Goal: Information Seeking & Learning: Find specific fact

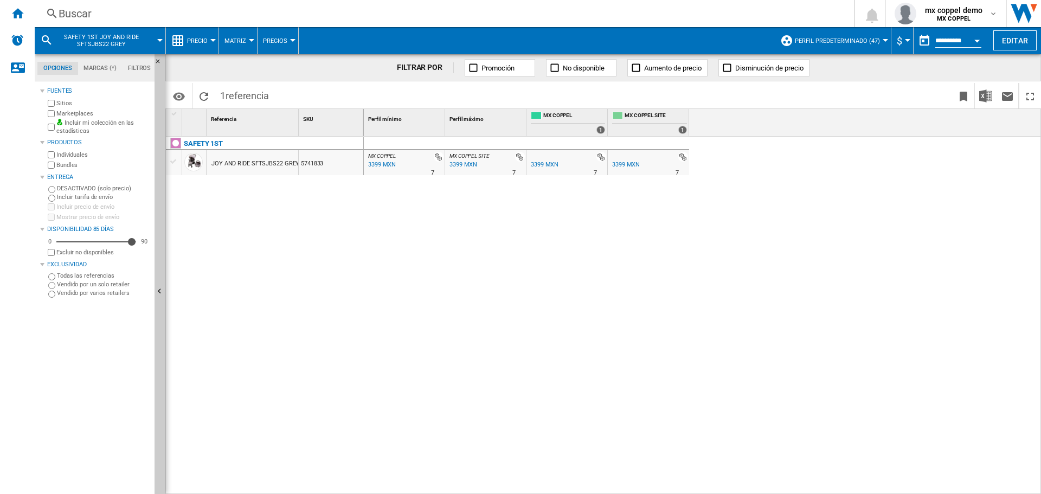
click at [161, 18] on div "Buscar" at bounding box center [442, 13] width 767 height 15
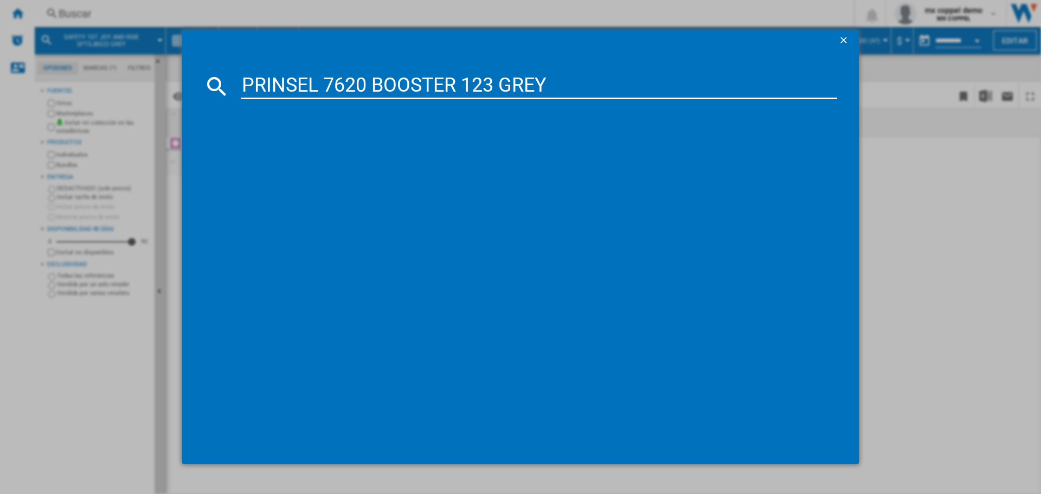
type input "PRINSEL 7620 BOOSTER 123 GREY"
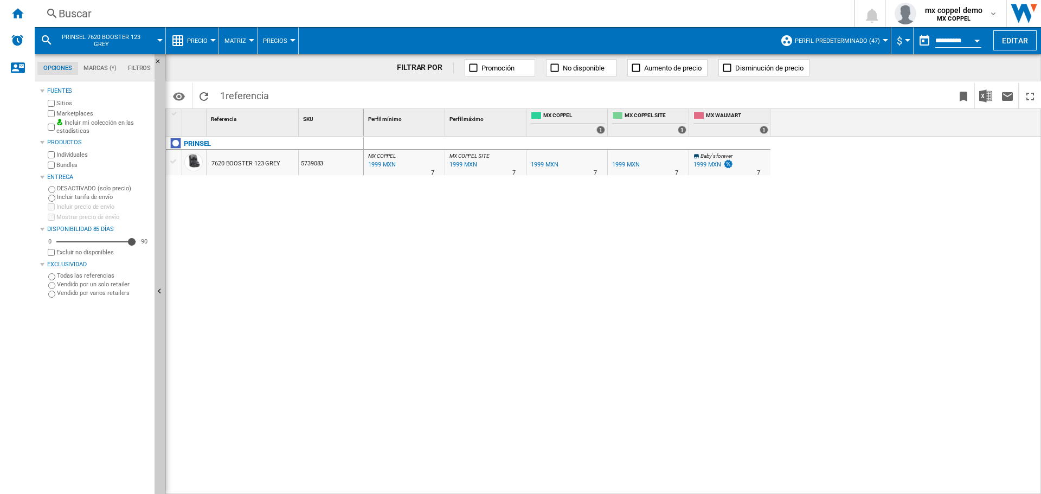
click at [642, 217] on div "MX COPPEL : MX COPPEL 0.0 % 1999 MXN % N/A 7 MX COPPEL : MX COPPEL MX COPPEL SI…" at bounding box center [703, 316] width 678 height 358
click at [312, 92] on span at bounding box center [443, 95] width 339 height 25
click at [140, 12] on div "Buscar" at bounding box center [442, 13] width 767 height 15
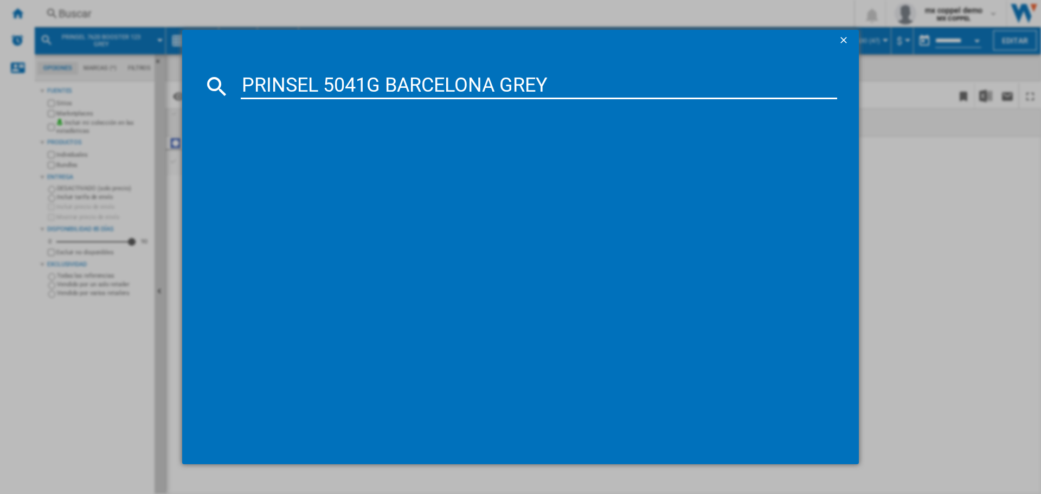
type input "PRINSEL 5041G BARCELONA GREY"
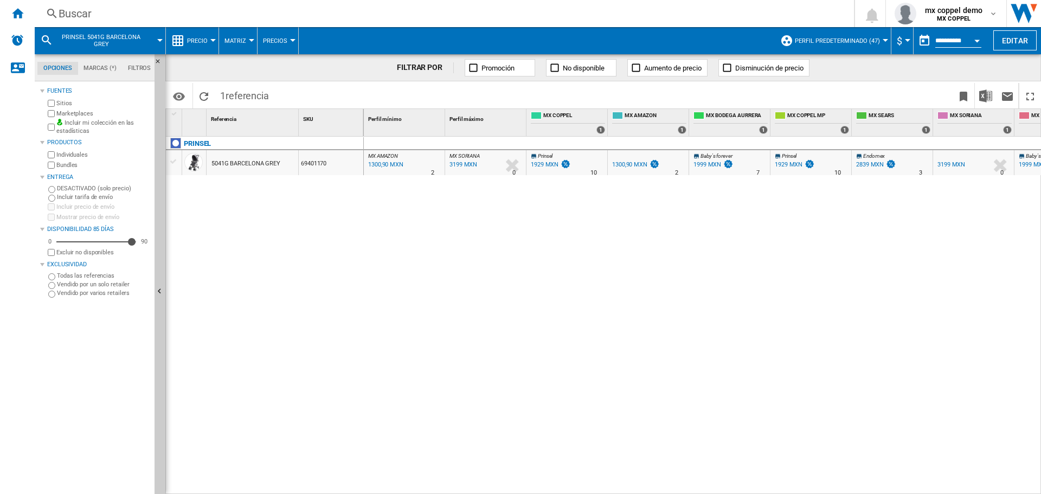
click at [152, 13] on div "Buscar" at bounding box center [442, 13] width 767 height 15
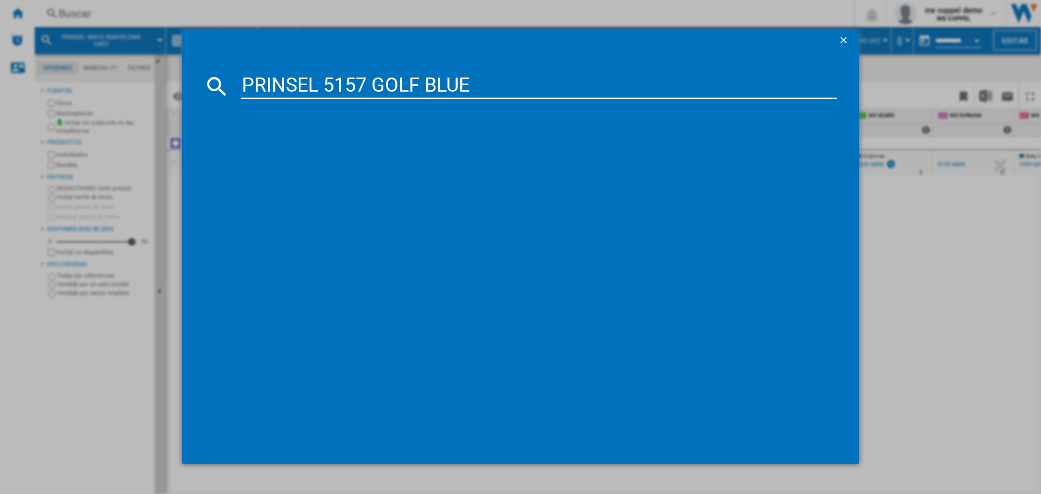
type input "PRINSEL 5157 GOLF BLUE"
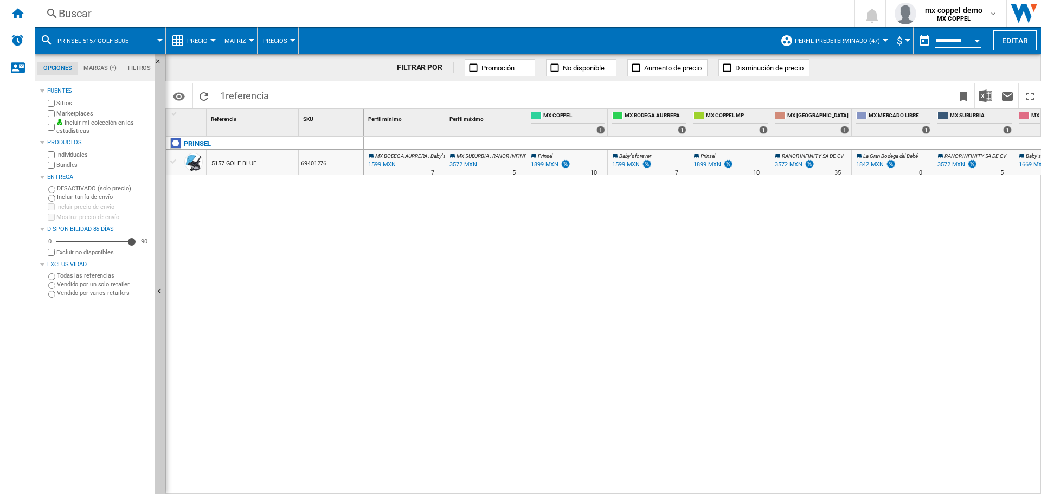
click at [208, 11] on div "Buscar" at bounding box center [442, 13] width 767 height 15
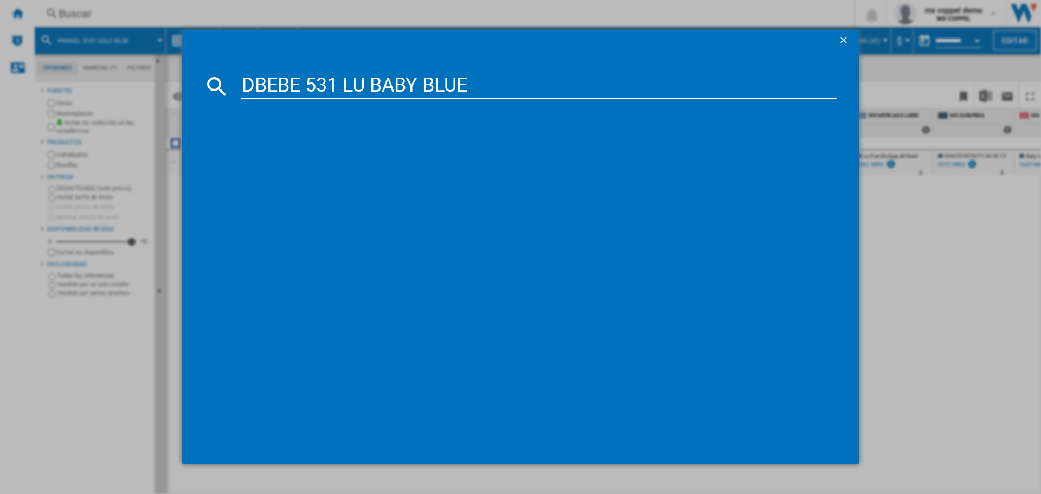
type input "DBEBE 531 LU BABY BLUE"
